Goal: Transaction & Acquisition: Purchase product/service

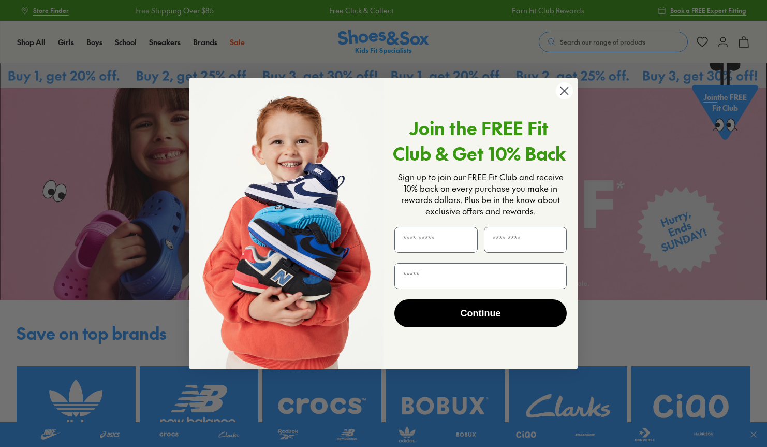
click at [565, 102] on div "Join the FREE Fit Club & Get 10% Back Sign up to join our FREE Fit Club and rec…" at bounding box center [477, 223] width 186 height 271
click at [563, 84] on circle "Close dialog" at bounding box center [564, 90] width 17 height 17
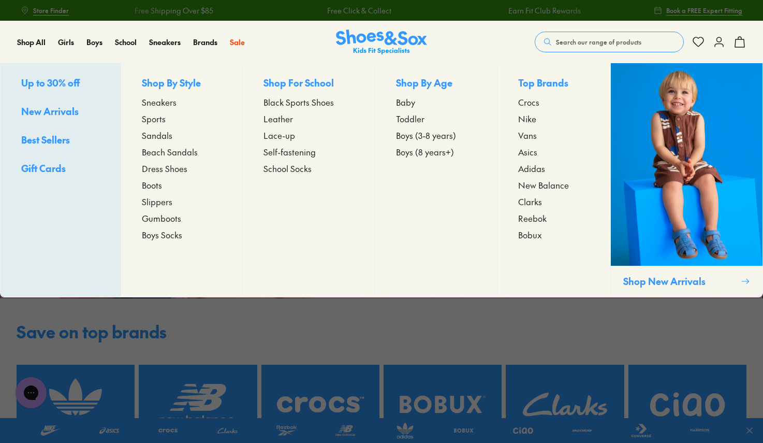
click at [407, 118] on span "Toddler" at bounding box center [410, 118] width 28 height 12
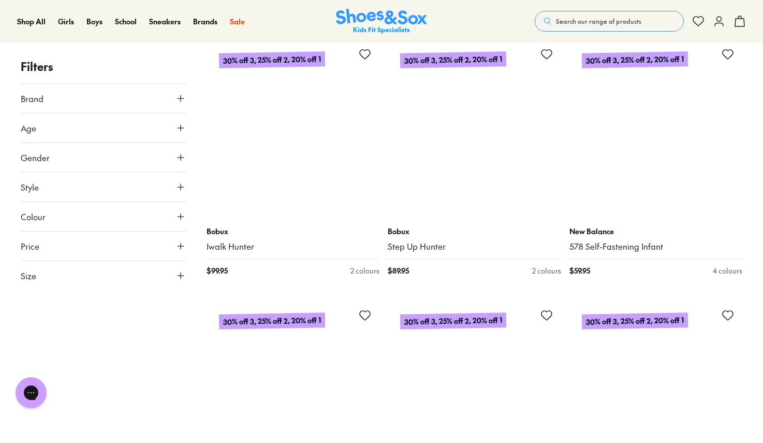
scroll to position [4501, 0]
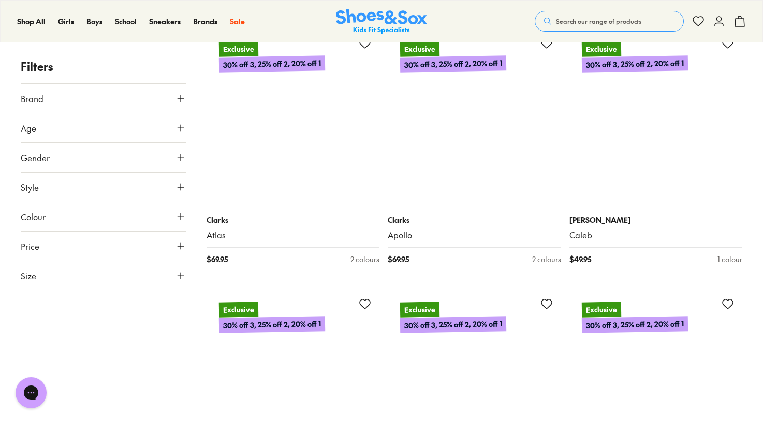
scroll to position [6978, 0]
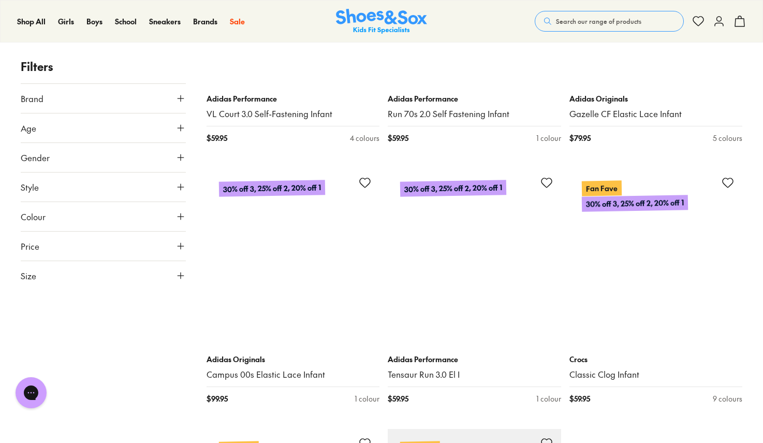
scroll to position [10808, 0]
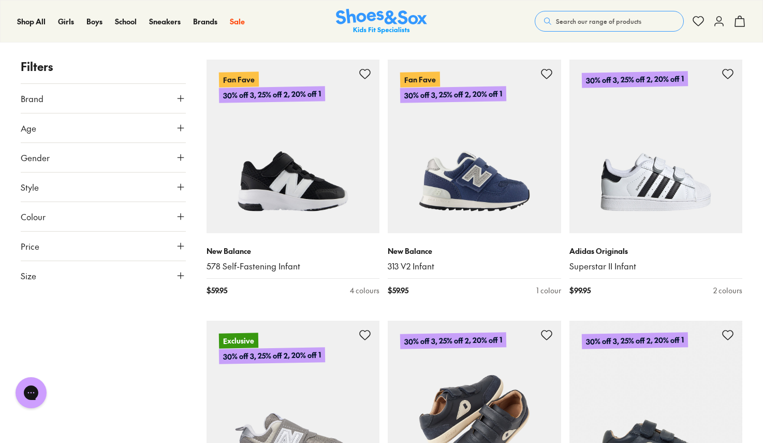
scroll to position [11139, 0]
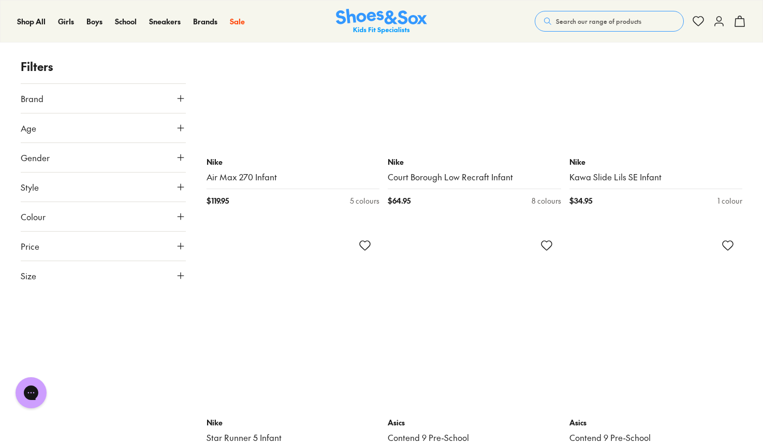
scroll to position [15897, 0]
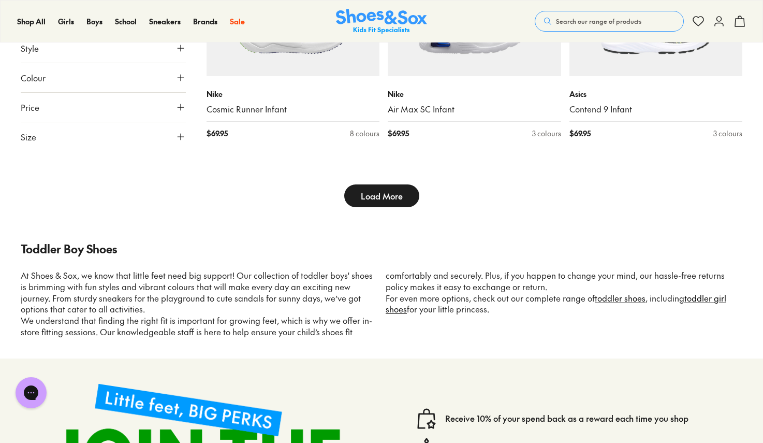
scroll to position [16747, 0]
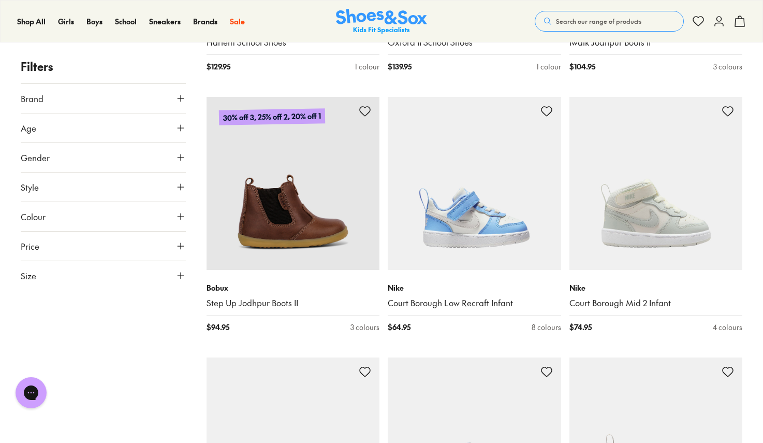
scroll to position [21245, 0]
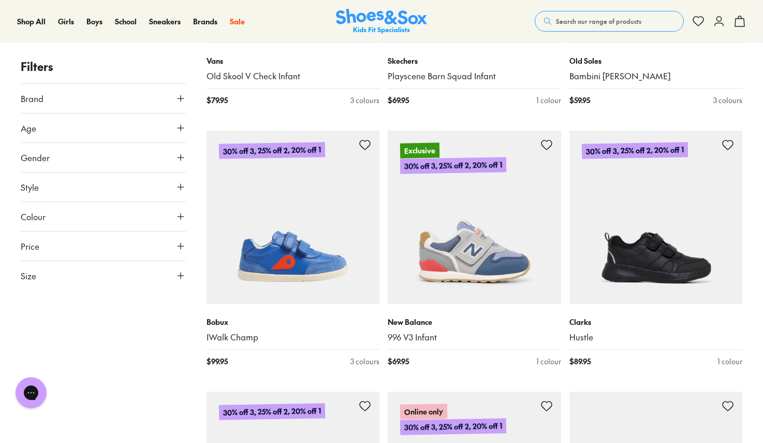
scroll to position [30071, 0]
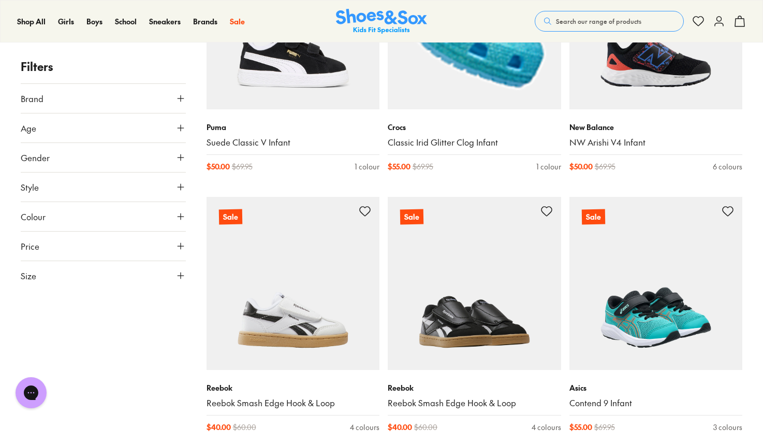
scroll to position [35220, 0]
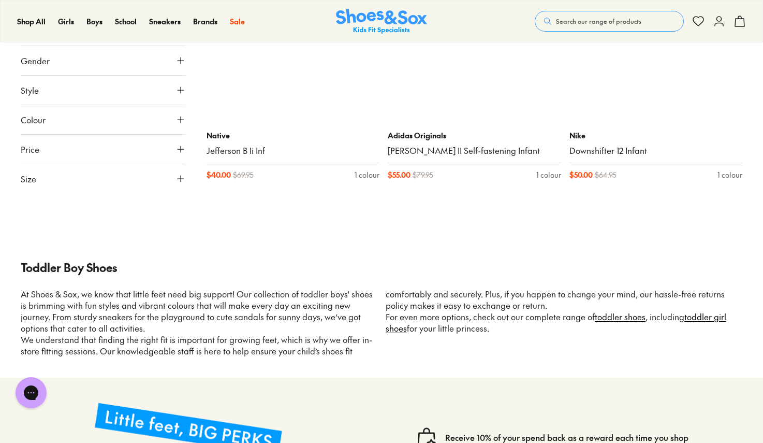
scroll to position [41725, 0]
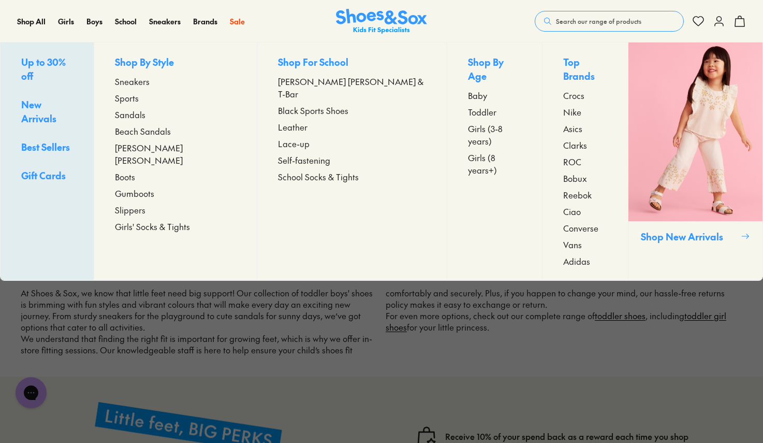
click at [150, 81] on span "Sneakers" at bounding box center [132, 81] width 35 height 12
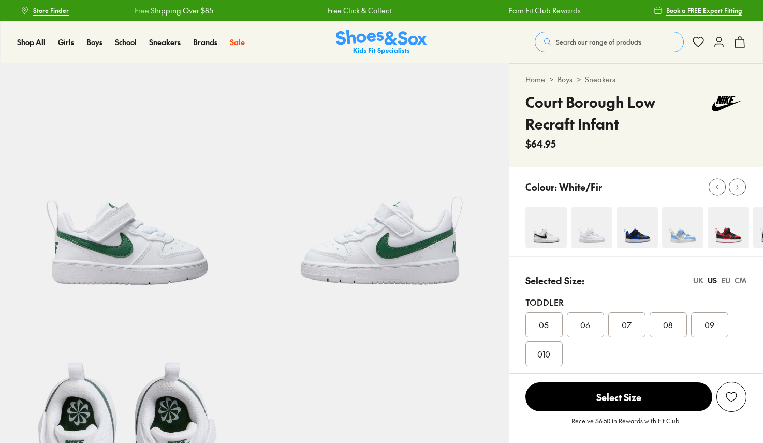
select select "*"
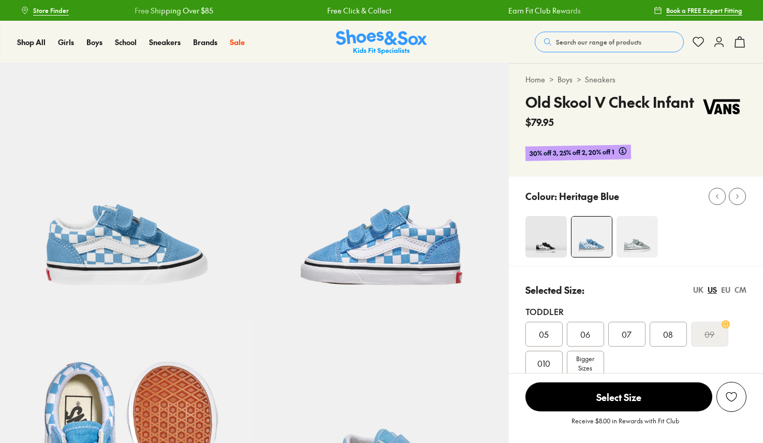
select select "*"
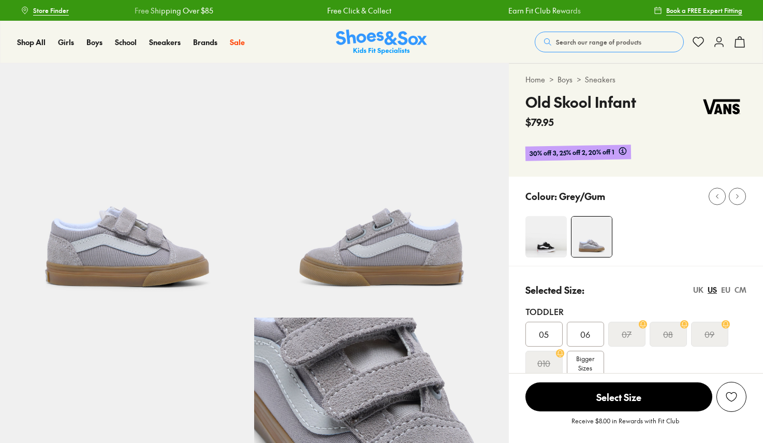
select select "*"
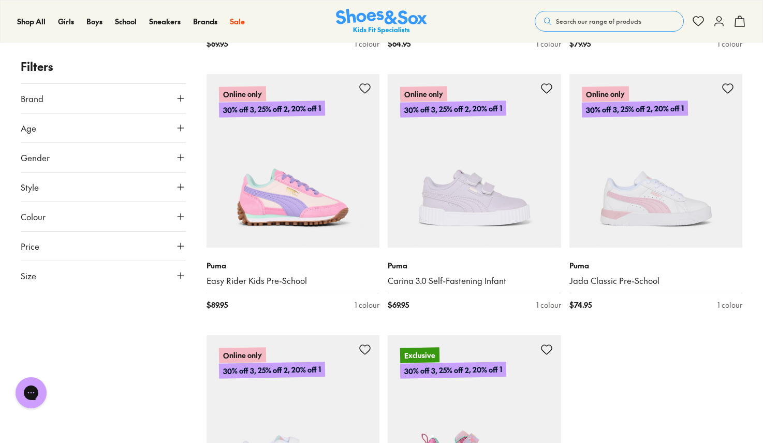
scroll to position [2513, 0]
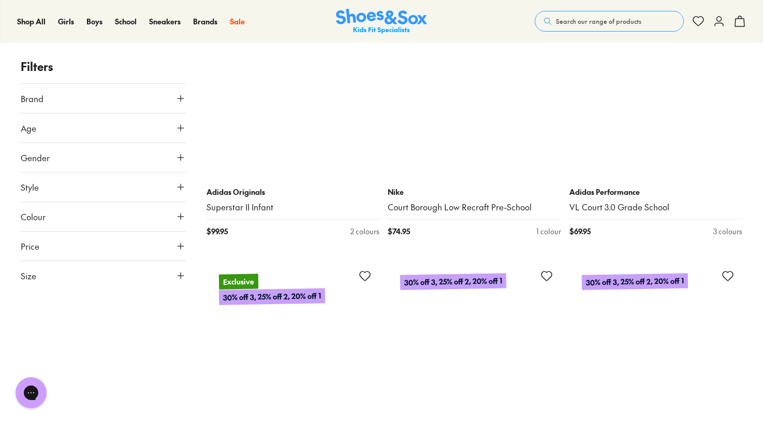
scroll to position [4757, 0]
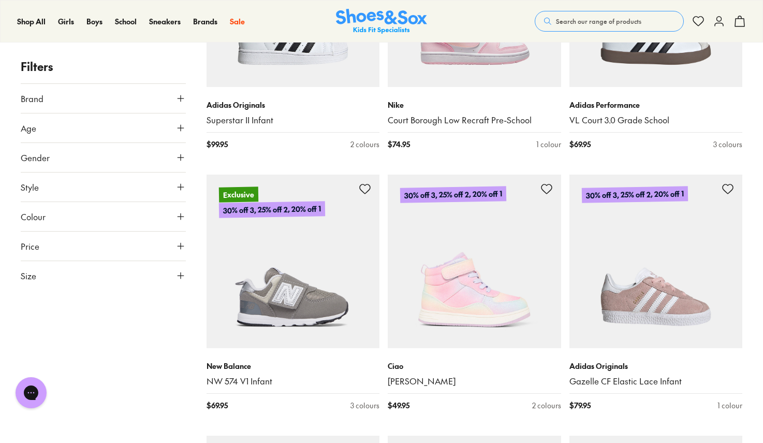
click at [181, 275] on icon at bounding box center [181, 275] width 10 height 10
click at [178, 268] on button "Size" at bounding box center [103, 275] width 165 height 29
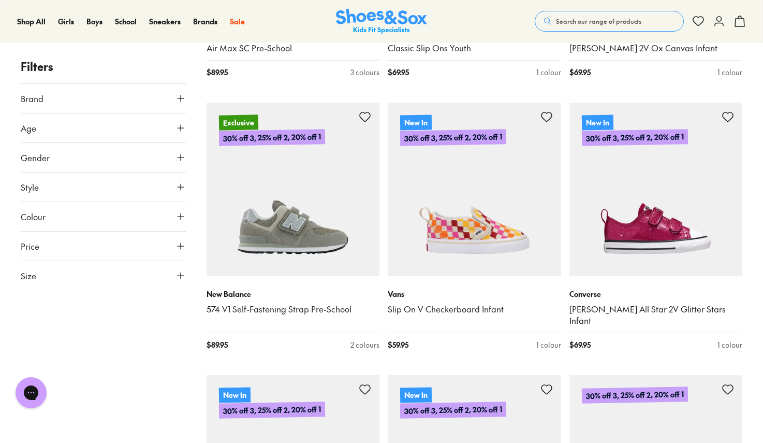
scroll to position [6654, 0]
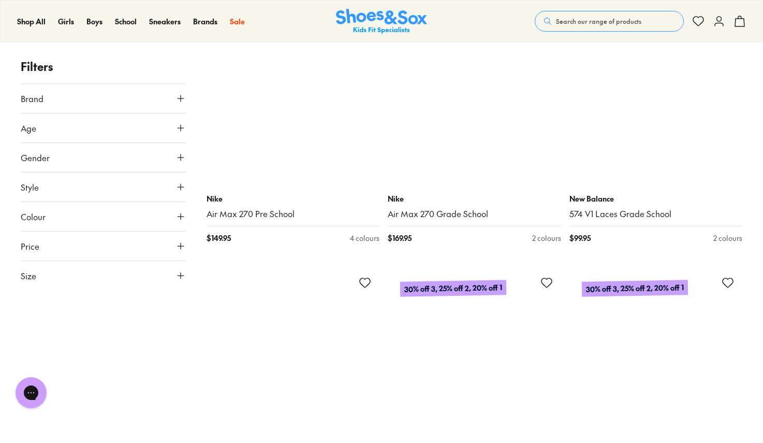
scroll to position [10171, 0]
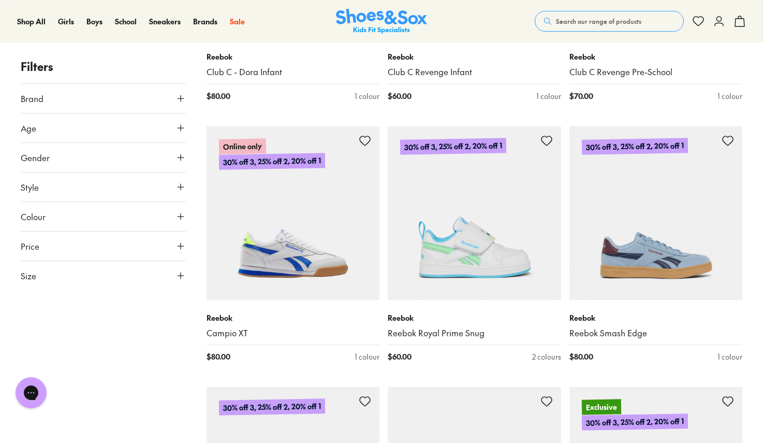
scroll to position [16058, 0]
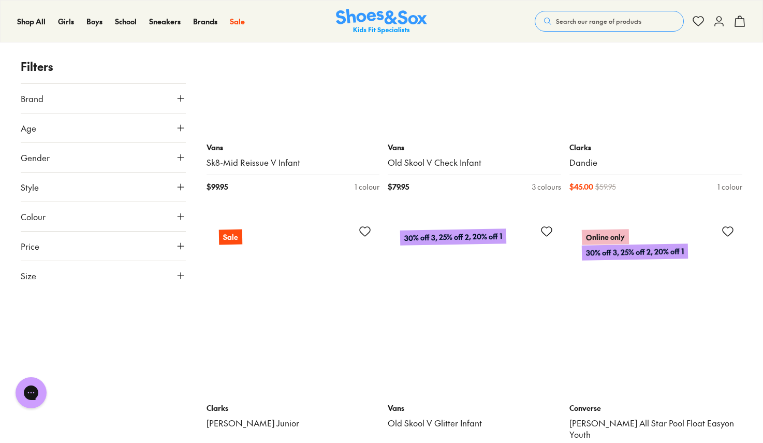
scroll to position [18320, 0]
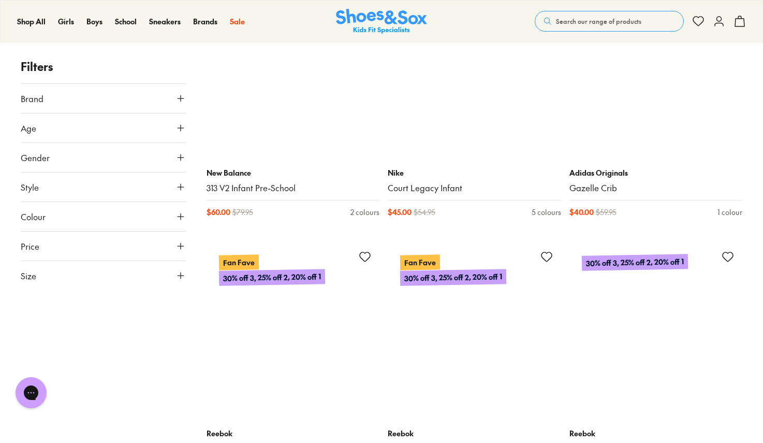
scroll to position [20125, 0]
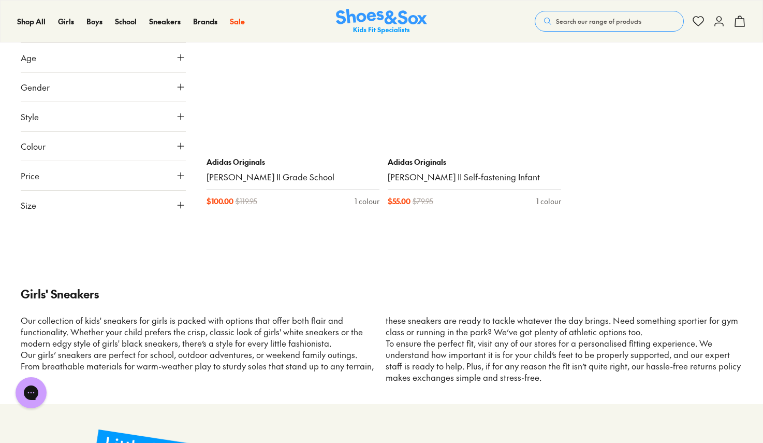
scroll to position [24316, 0]
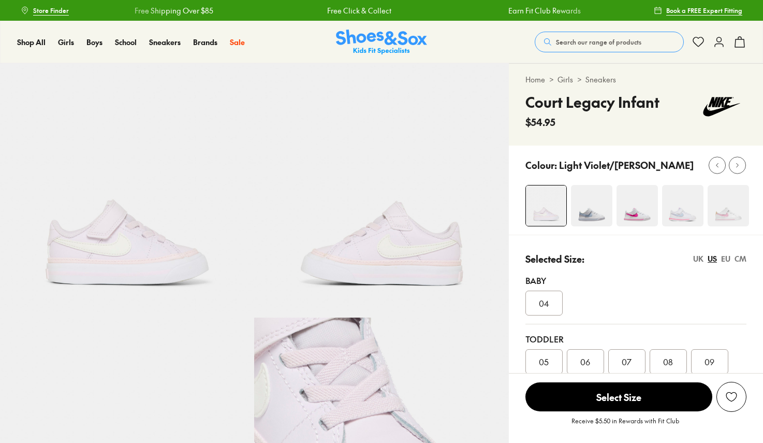
select select "*"
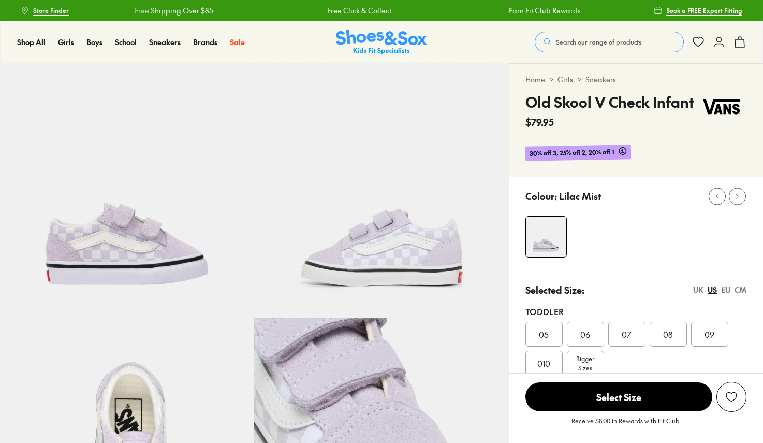
select select "*"
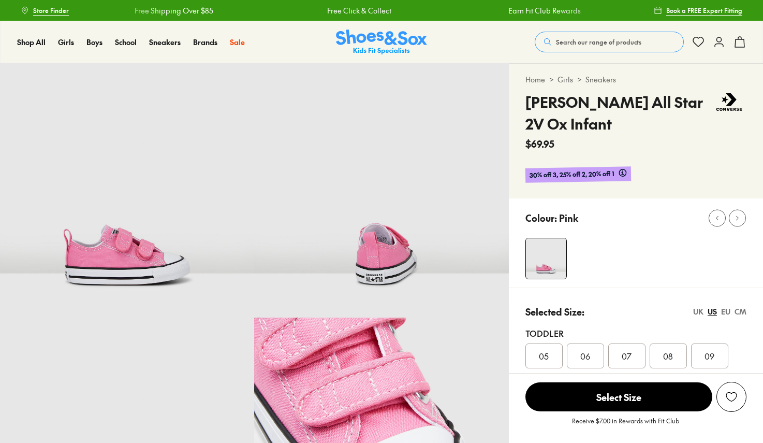
select select "*"
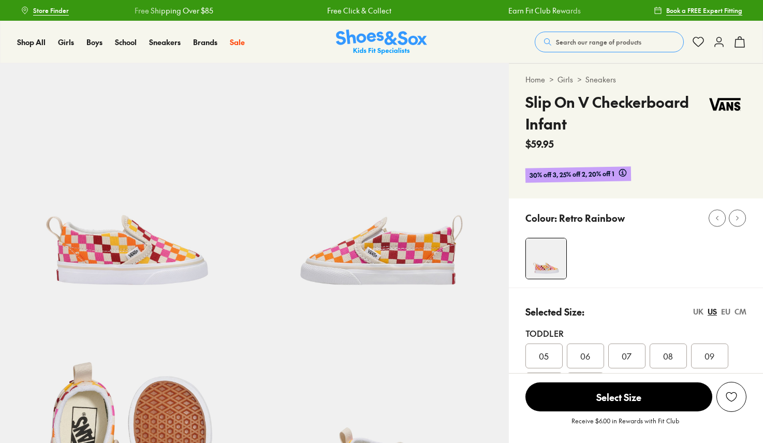
select select "*"
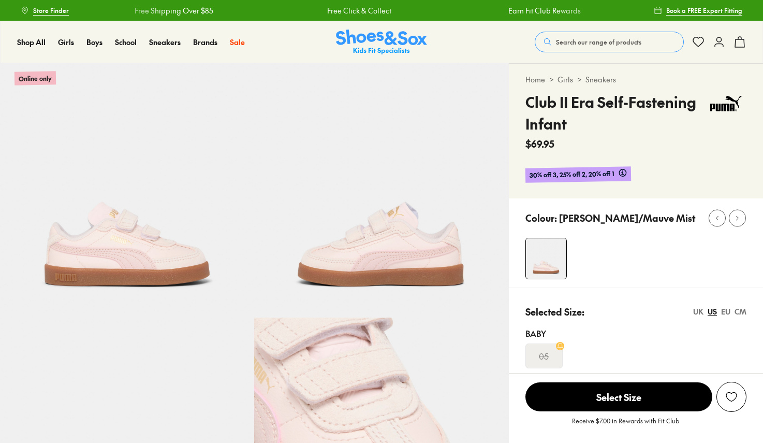
select select "*"
